Goal: Information Seeking & Learning: Learn about a topic

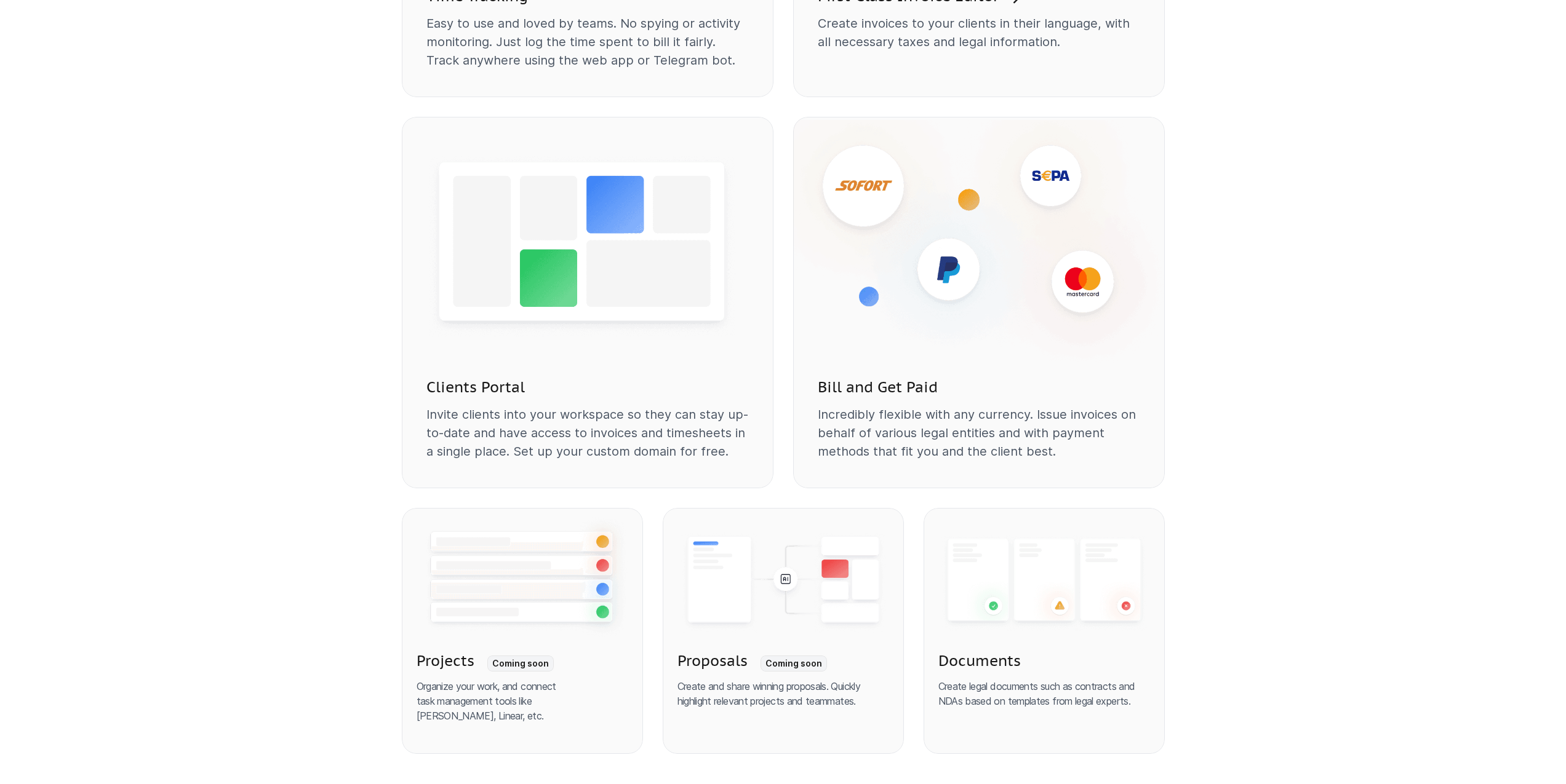
scroll to position [1269, 0]
drag, startPoint x: 424, startPoint y: 386, endPoint x: 659, endPoint y: 413, distance: 236.5
click at [654, 412] on div "Clients Portal Invite clients into your workspace so they can stay up-to-date a…" at bounding box center [588, 426] width 372 height 122
copy div "Clients Portal Invite clients into your workspace so th"
click at [667, 407] on p "Invite clients into your workspace so they can stay up-to-date and have access …" at bounding box center [588, 431] width 322 height 55
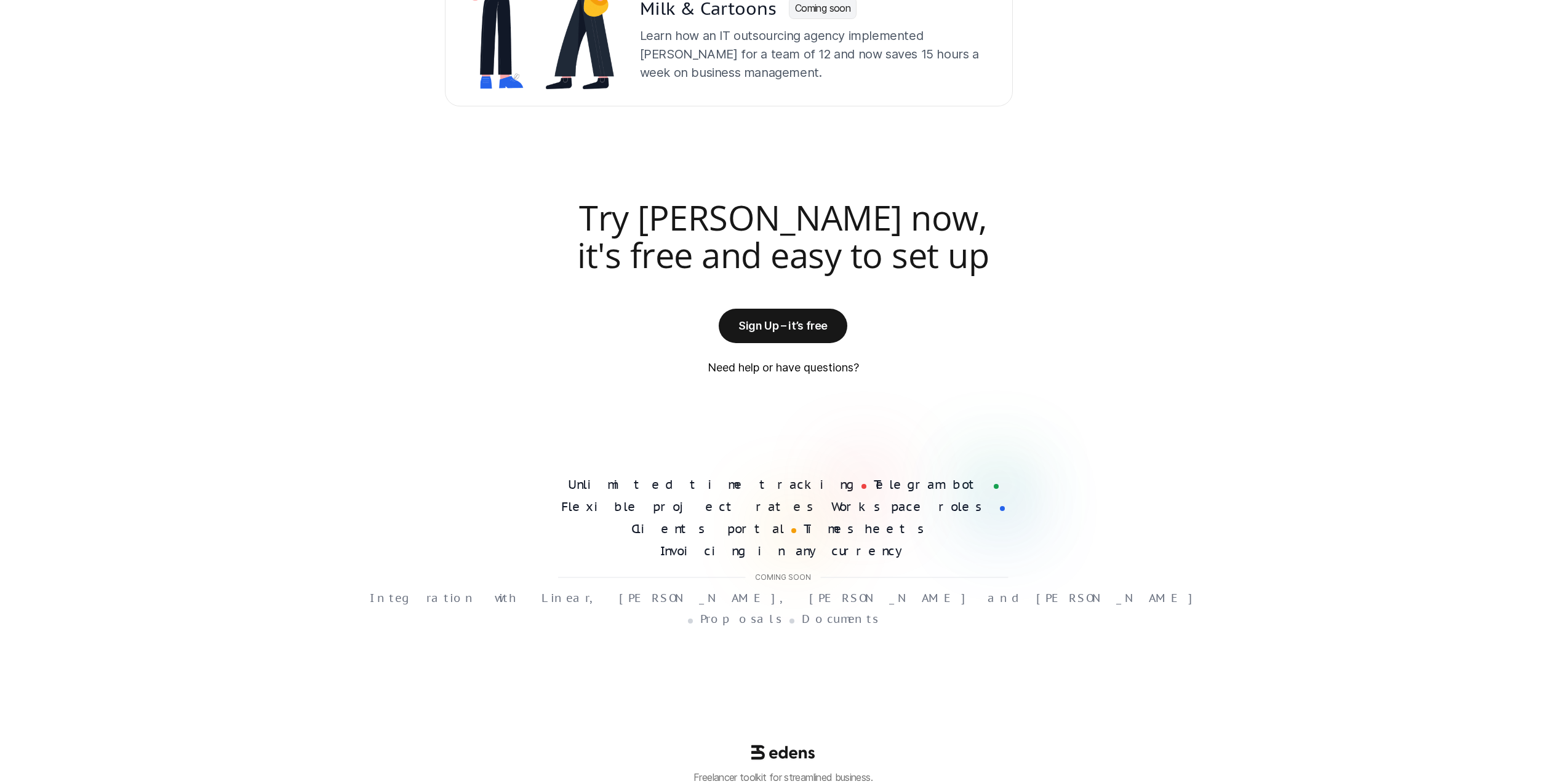
scroll to position [2919, 0]
drag, startPoint x: 694, startPoint y: 483, endPoint x: 821, endPoint y: 483, distance: 127.0
click at [808, 485] on div "Unlimited time tracking Telegram bot Flexible project rates Workspace roles Cli…" at bounding box center [783, 517] width 452 height 81
click at [824, 499] on h4 "Flexible project rates" at bounding box center [692, 506] width 262 height 15
click at [933, 548] on div "Unlimited time tracking Telegram bot Flexible project rates Workspace roles Cli…" at bounding box center [784, 550] width 472 height 149
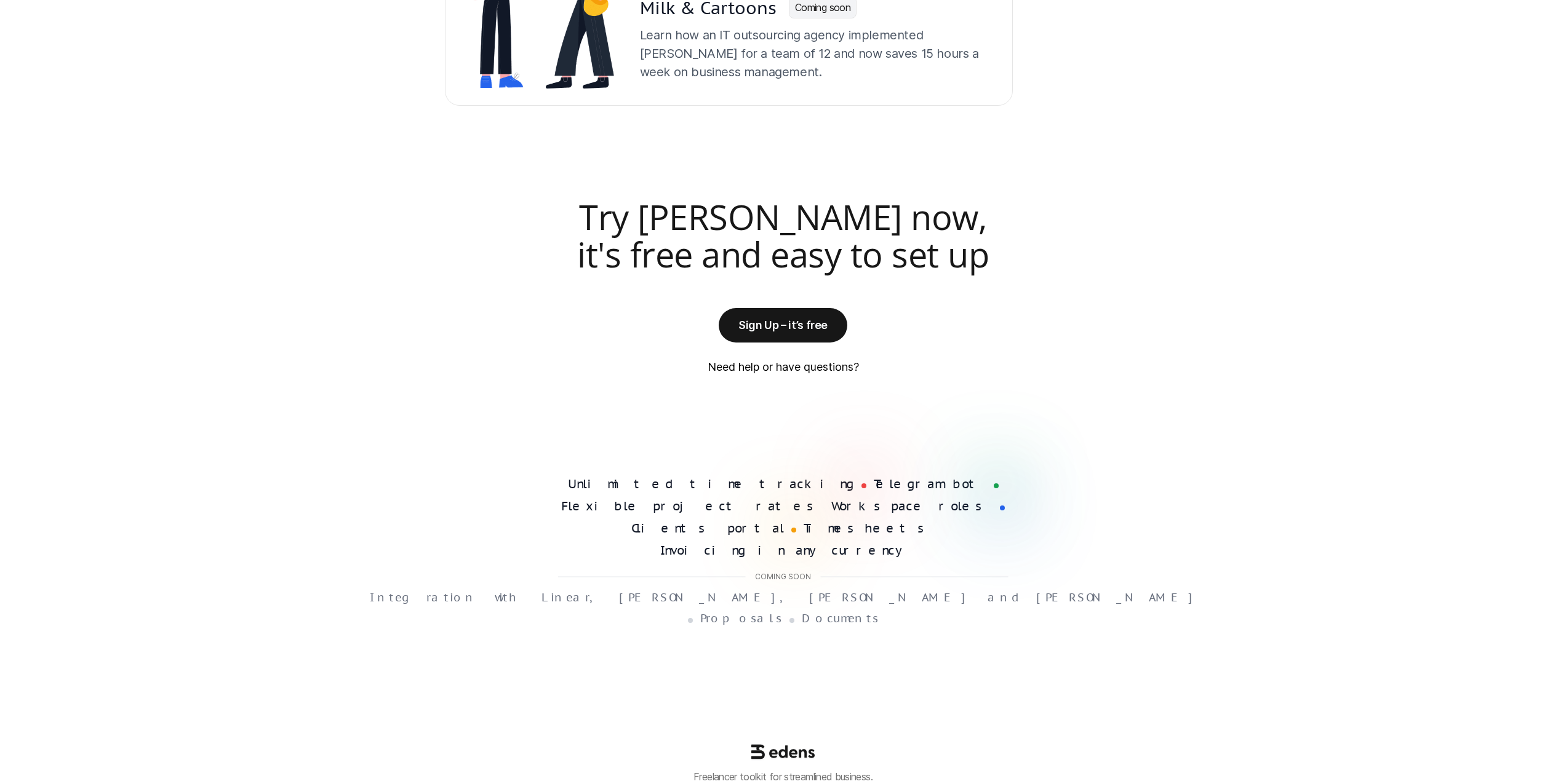
drag, startPoint x: 926, startPoint y: 564, endPoint x: 916, endPoint y: 570, distance: 11.7
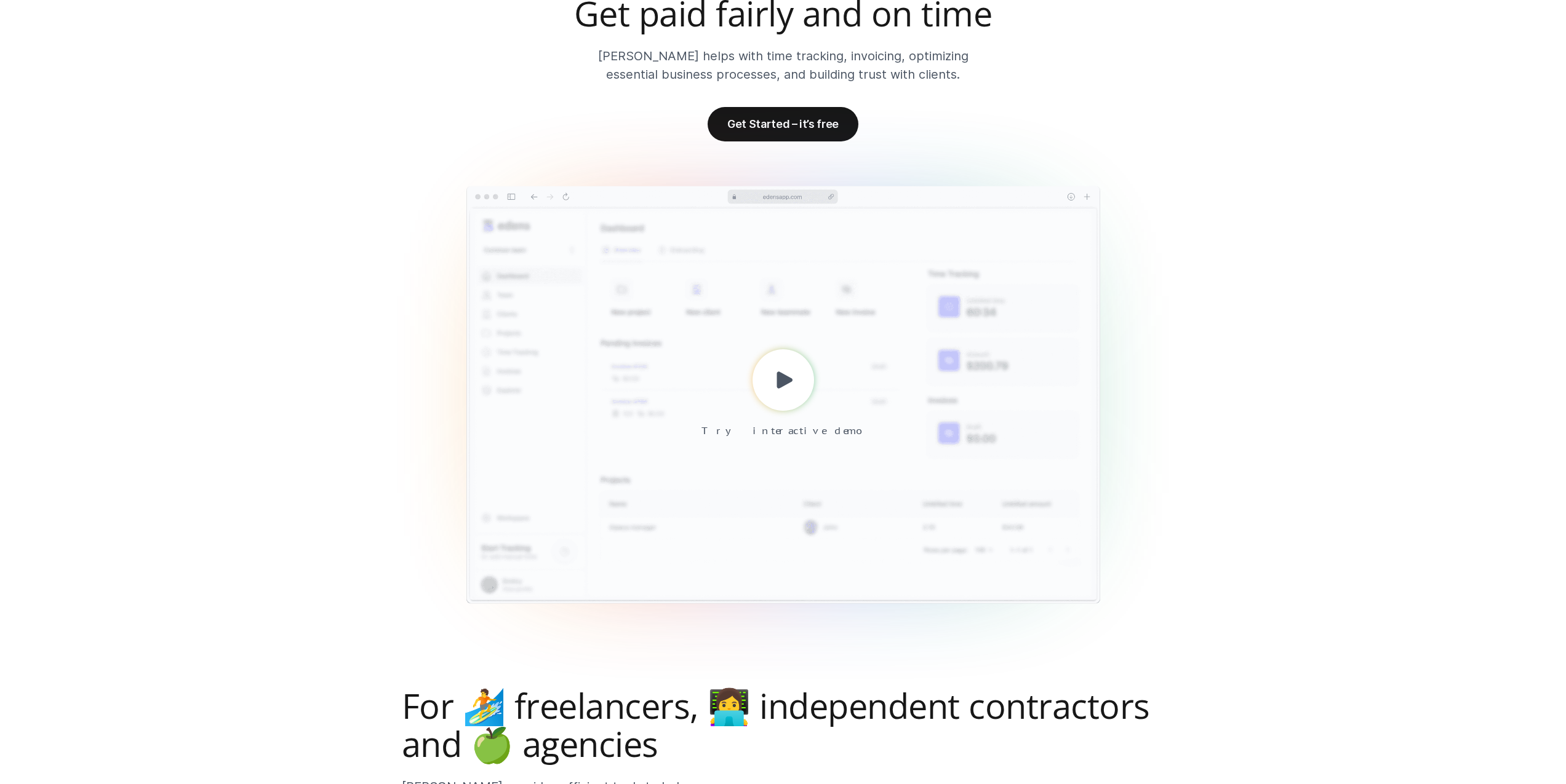
scroll to position [0, 0]
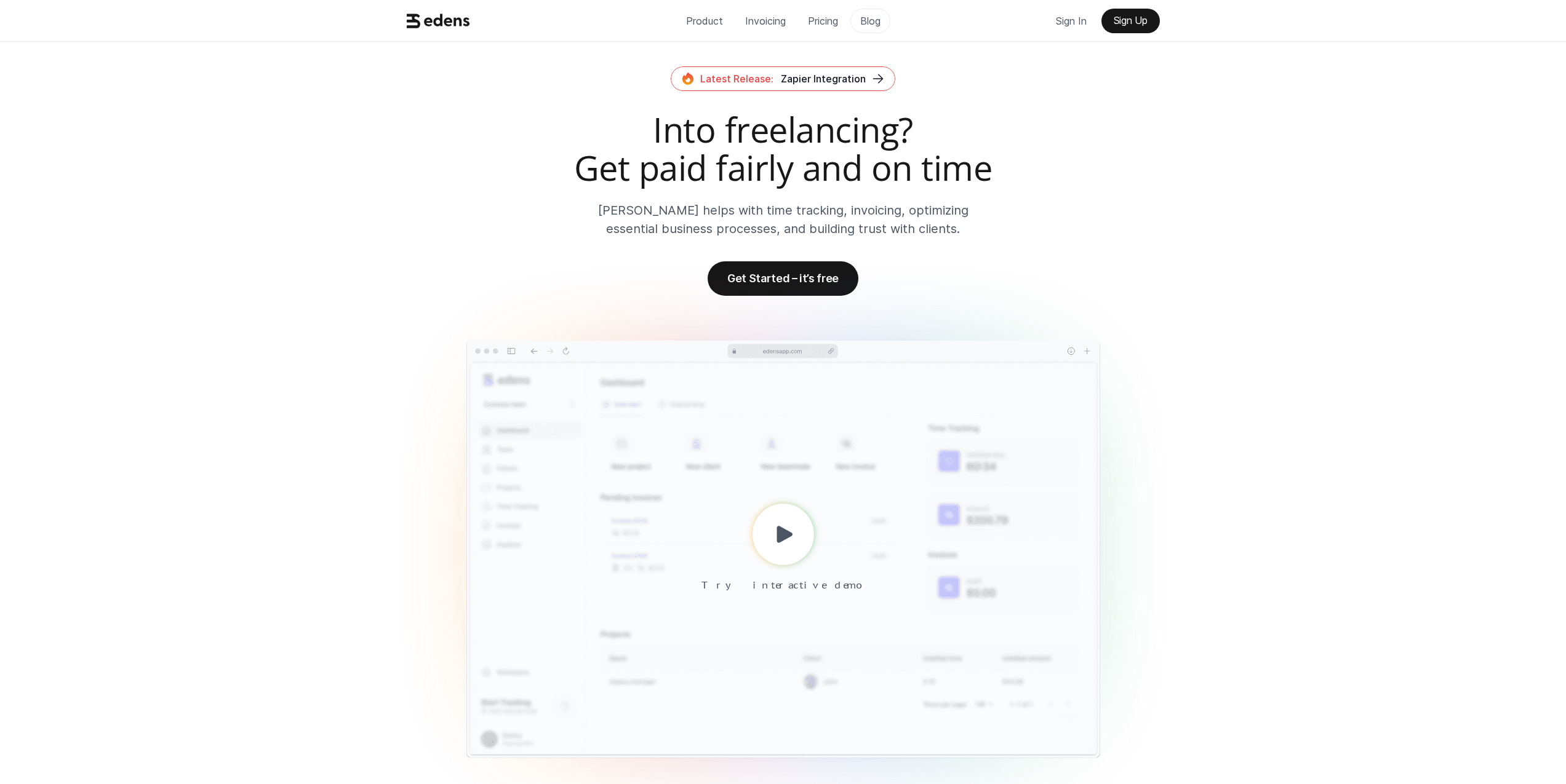
click at [868, 26] on p "Blog" at bounding box center [870, 21] width 20 height 18
